Goal: Task Accomplishment & Management: Complete application form

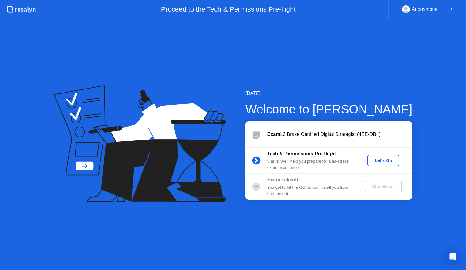
click at [315, 65] on div "[DATE] Welcome to [PERSON_NAME] Exam L3 Braze Certified Digital Strategist (4EE…" at bounding box center [233, 144] width 466 height 250
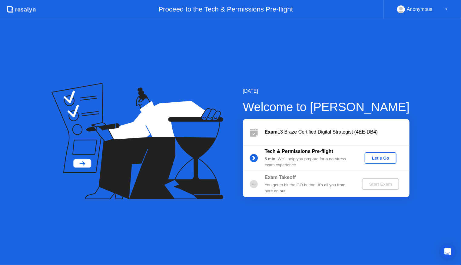
click at [401, 59] on div "[DATE] Welcome to [PERSON_NAME] Exam L3 Braze Certified Digital Strategist (4EE…" at bounding box center [230, 142] width 461 height 246
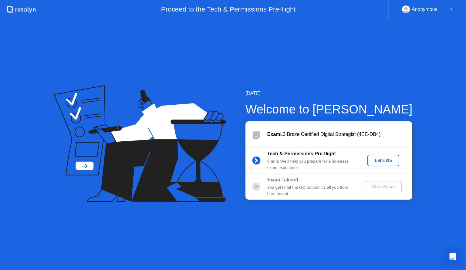
click at [390, 159] on div "Let's Go" at bounding box center [383, 160] width 27 height 5
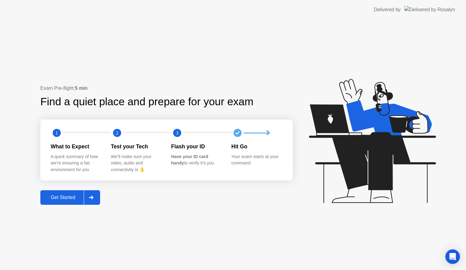
click at [62, 195] on div "Get Started" at bounding box center [63, 197] width 42 height 5
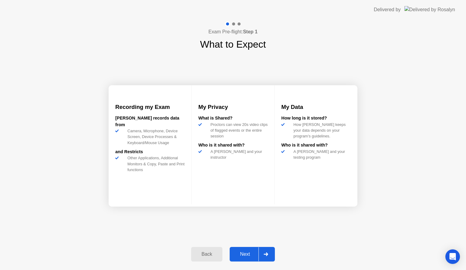
click at [245, 252] on div "Next" at bounding box center [244, 253] width 27 height 5
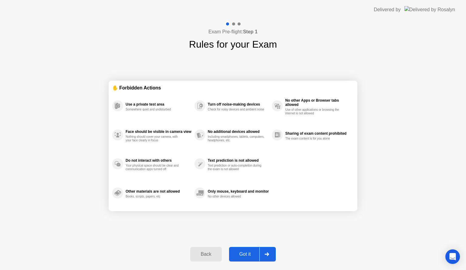
drag, startPoint x: 241, startPoint y: 252, endPoint x: 259, endPoint y: 232, distance: 27.5
click at [259, 232] on div "Exam Pre-flight: Step 1 Rules for your Exam ✋ Forbidden Actions Use a private t…" at bounding box center [233, 144] width 466 height 250
click at [360, 11] on header "Delivered by" at bounding box center [233, 9] width 466 height 19
click at [240, 256] on div "Got it" at bounding box center [245, 253] width 28 height 5
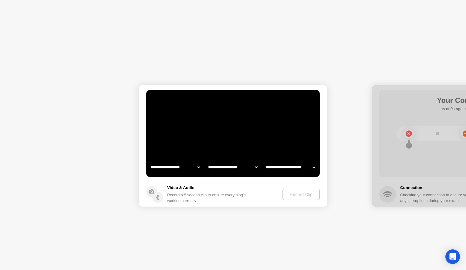
select select "**********"
select select "*******"
drag, startPoint x: 240, startPoint y: 256, endPoint x: 275, endPoint y: 213, distance: 55.4
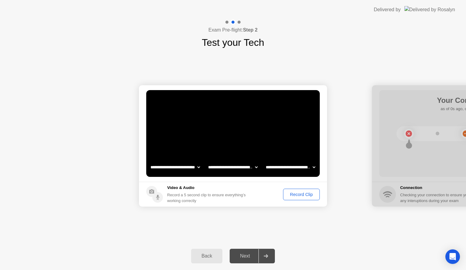
click at [295, 194] on div "Record Clip" at bounding box center [301, 194] width 32 height 5
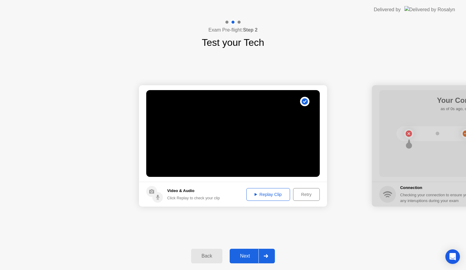
click at [274, 192] on div "Replay Clip" at bounding box center [267, 194] width 39 height 5
click at [250, 255] on div "Next" at bounding box center [244, 255] width 27 height 5
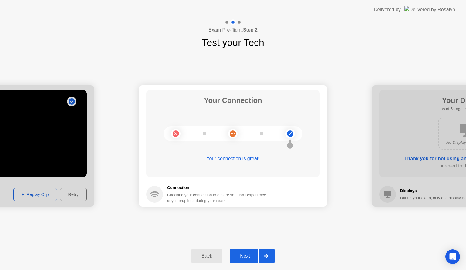
click at [302, 213] on div "**********" at bounding box center [233, 146] width 466 height 192
click at [249, 255] on div "Next" at bounding box center [244, 255] width 27 height 5
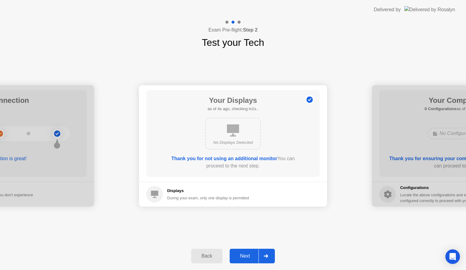
click at [239, 256] on div "Next" at bounding box center [244, 255] width 27 height 5
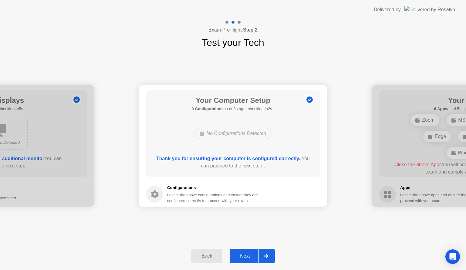
click at [242, 259] on button "Next" at bounding box center [251, 256] width 45 height 15
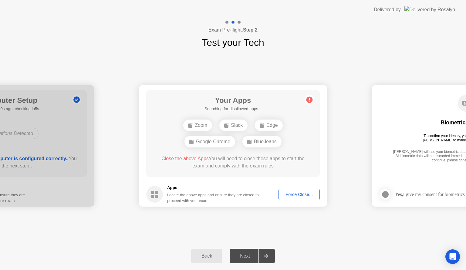
click at [340, 29] on div "Exam Pre-flight: Step 2 Test your Tech" at bounding box center [233, 34] width 466 height 30
click at [370, 63] on div "**********" at bounding box center [233, 146] width 466 height 192
click at [389, 47] on div "Exam Pre-flight: Step 2 Test your Tech" at bounding box center [233, 34] width 466 height 30
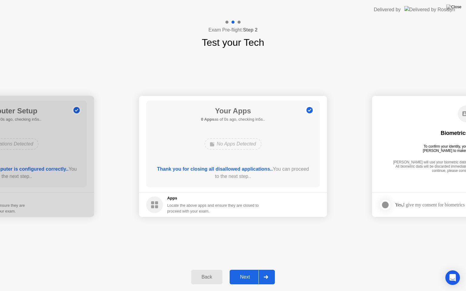
click at [353, 64] on div "**********" at bounding box center [233, 156] width 466 height 213
click at [241, 269] on div "Next" at bounding box center [244, 276] width 27 height 5
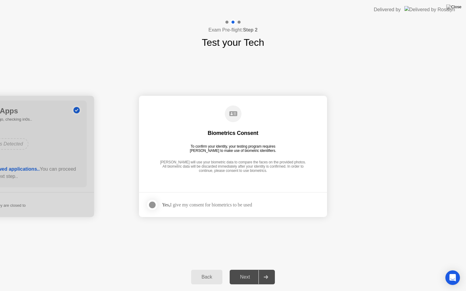
click at [152, 204] on div at bounding box center [152, 204] width 7 height 7
click at [241, 269] on button "Next" at bounding box center [251, 277] width 45 height 15
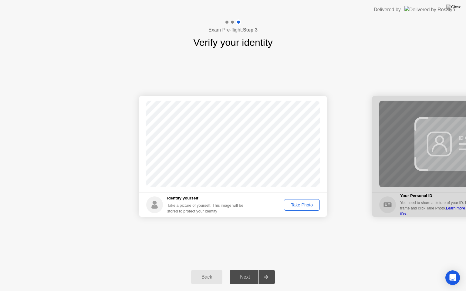
click at [298, 206] on div "Take Photo" at bounding box center [302, 204] width 32 height 5
click at [247, 269] on div "Next" at bounding box center [244, 276] width 27 height 5
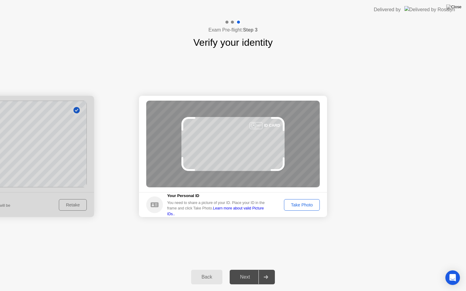
click at [304, 205] on div "Take Photo" at bounding box center [302, 204] width 32 height 5
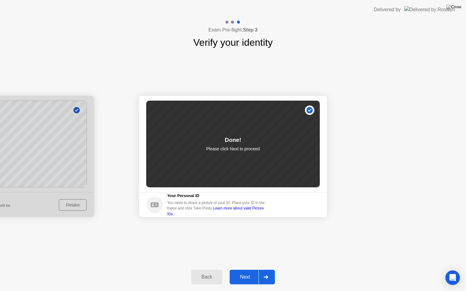
click at [249, 269] on div "Next" at bounding box center [244, 276] width 27 height 5
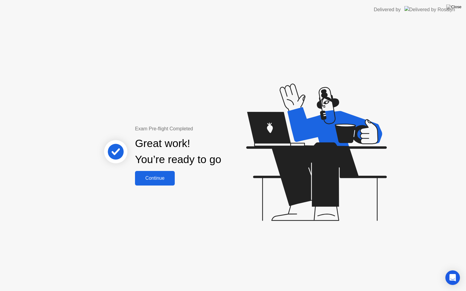
click at [159, 179] on div "Continue" at bounding box center [155, 178] width 36 height 5
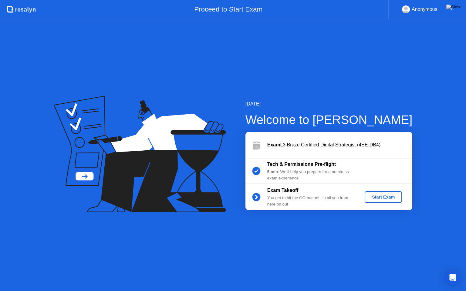
click at [377, 196] on div "Start Exam" at bounding box center [383, 197] width 32 height 5
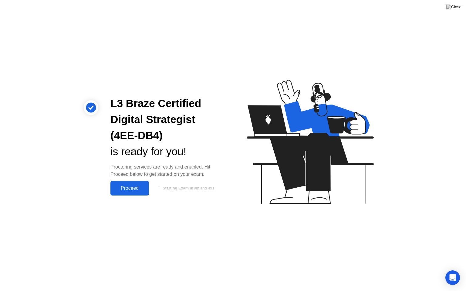
click at [122, 187] on div "Proceed" at bounding box center [129, 188] width 35 height 5
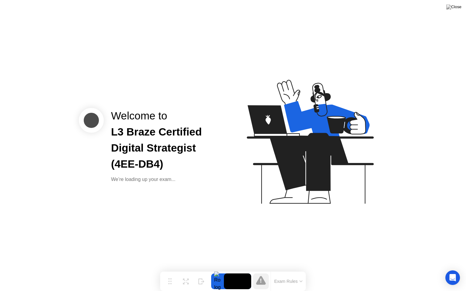
click at [218, 199] on div "Welcome to L3 Braze Certified Digital Strategist (4EE-DB4) We’re loading up you…" at bounding box center [233, 145] width 466 height 291
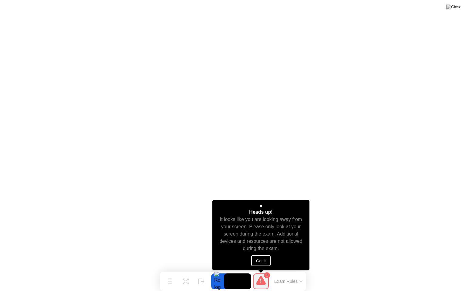
click at [259, 259] on button "Got it" at bounding box center [260, 260] width 19 height 11
